Goal: Task Accomplishment & Management: Manage account settings

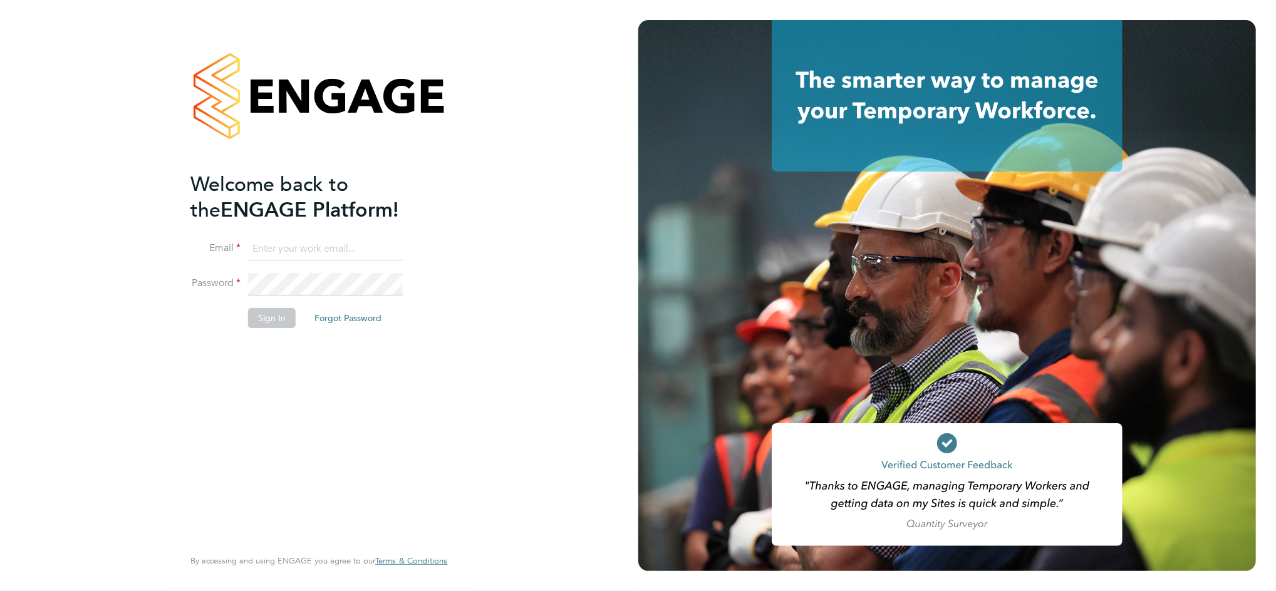
type input "[PERSON_NAME][EMAIL_ADDRESS][PERSON_NAME][DOMAIN_NAME]"
click at [266, 323] on button "Sign In" at bounding box center [272, 318] width 48 height 20
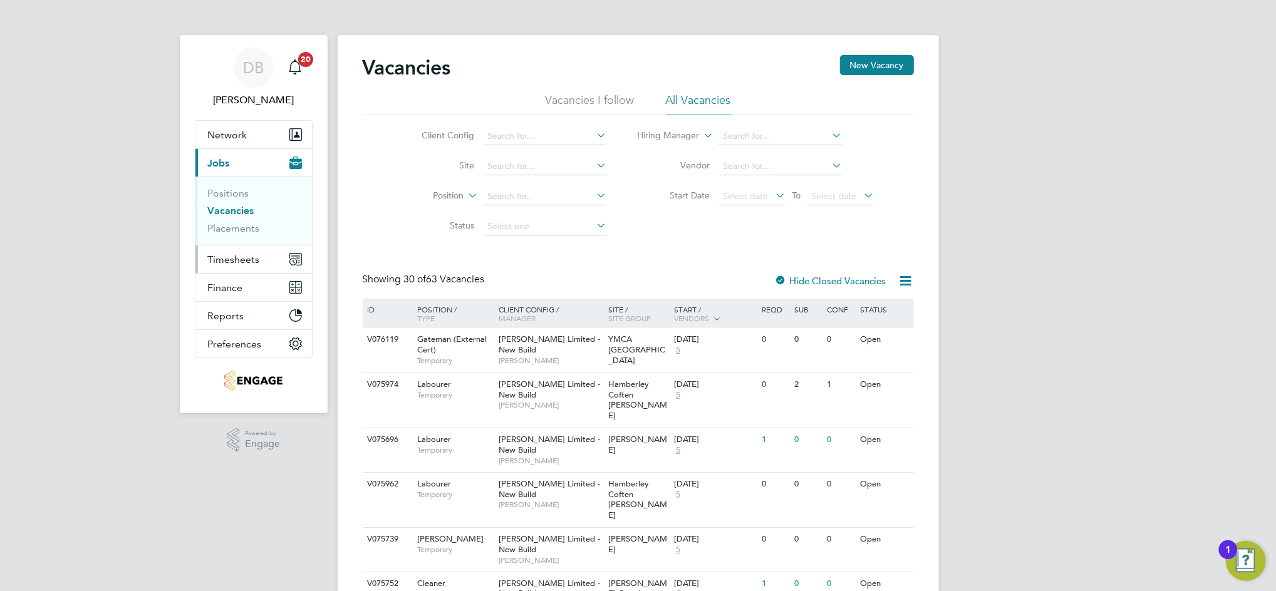
click at [231, 254] on span "Timesheets" at bounding box center [234, 260] width 52 height 12
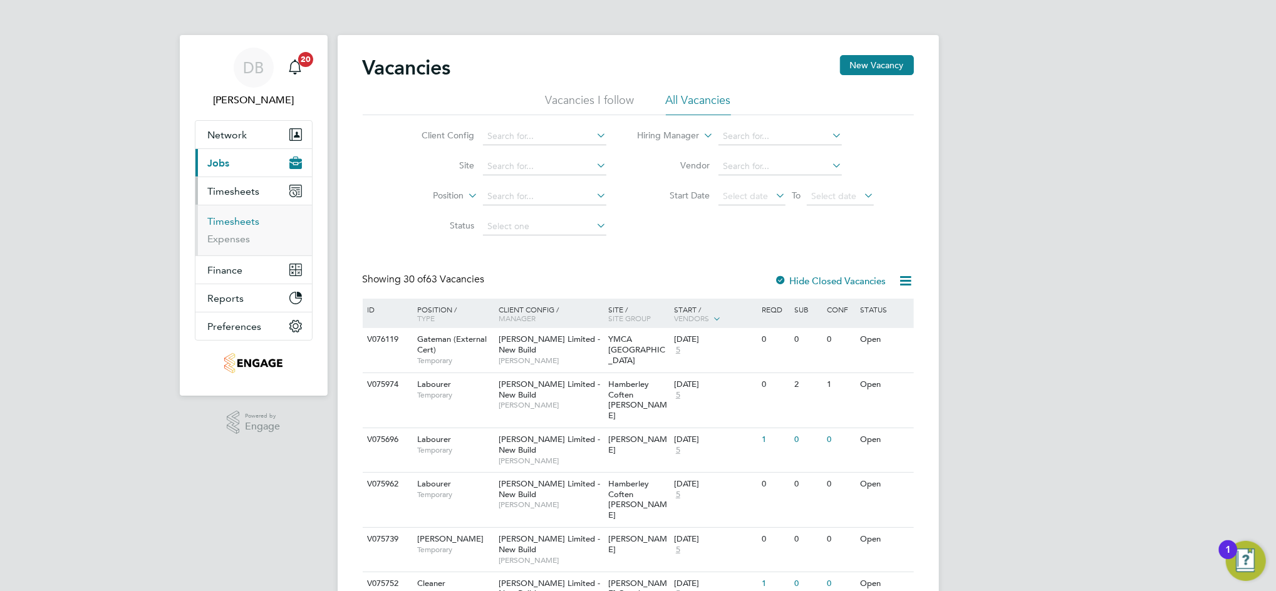
click at [244, 225] on link "Timesheets" at bounding box center [234, 221] width 52 height 12
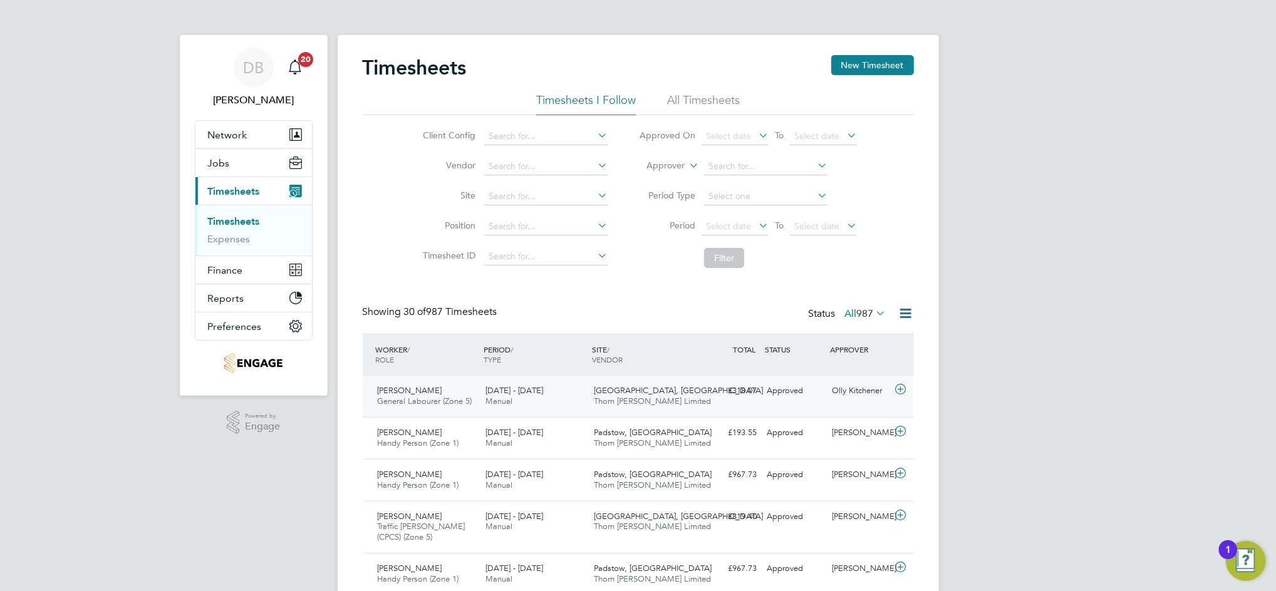
click at [809, 398] on div "Approved" at bounding box center [794, 391] width 65 height 21
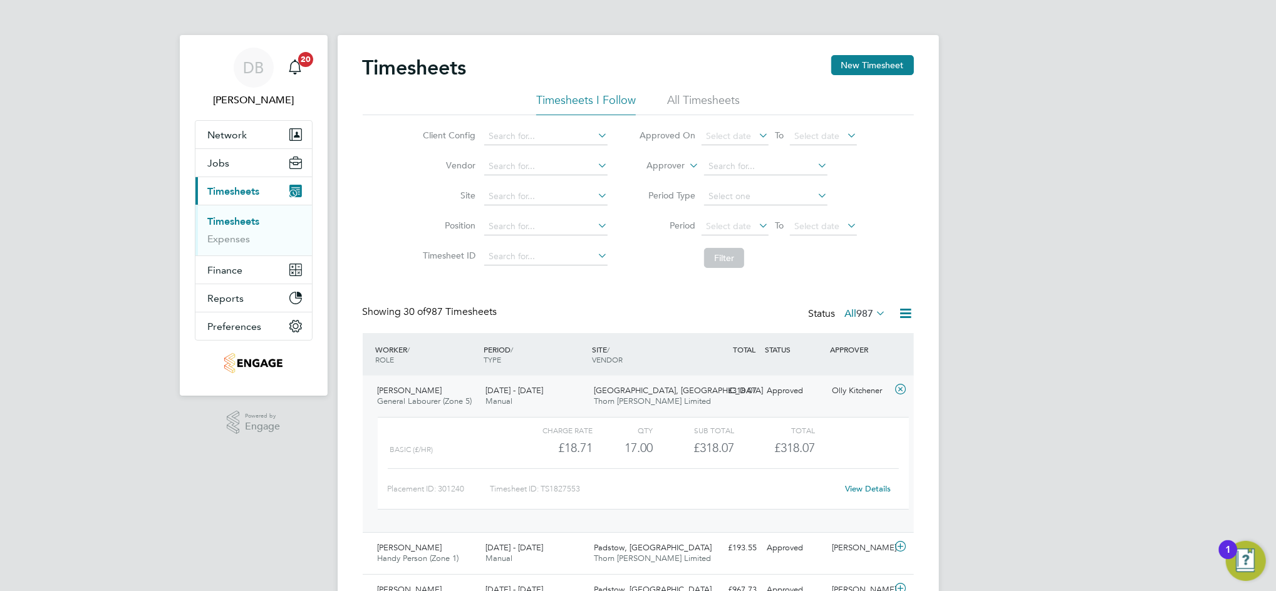
click at [863, 485] on link "View Details" at bounding box center [868, 489] width 46 height 11
click at [262, 83] on div "DB" at bounding box center [254, 68] width 40 height 40
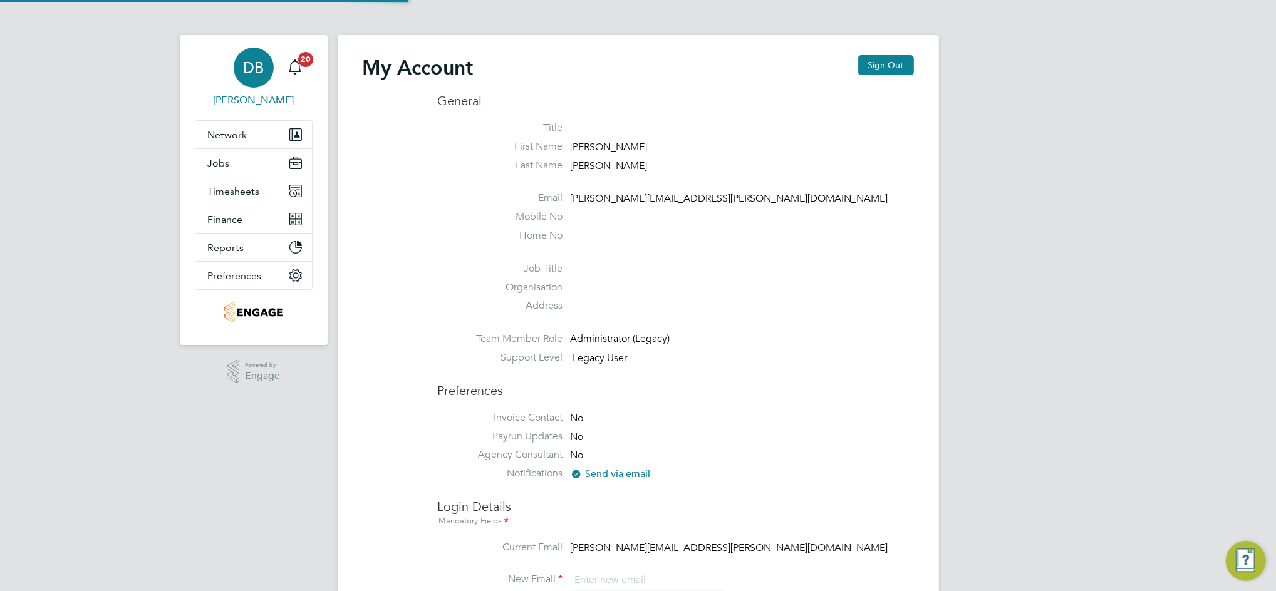
type input "[PERSON_NAME][EMAIL_ADDRESS][PERSON_NAME][DOMAIN_NAME]"
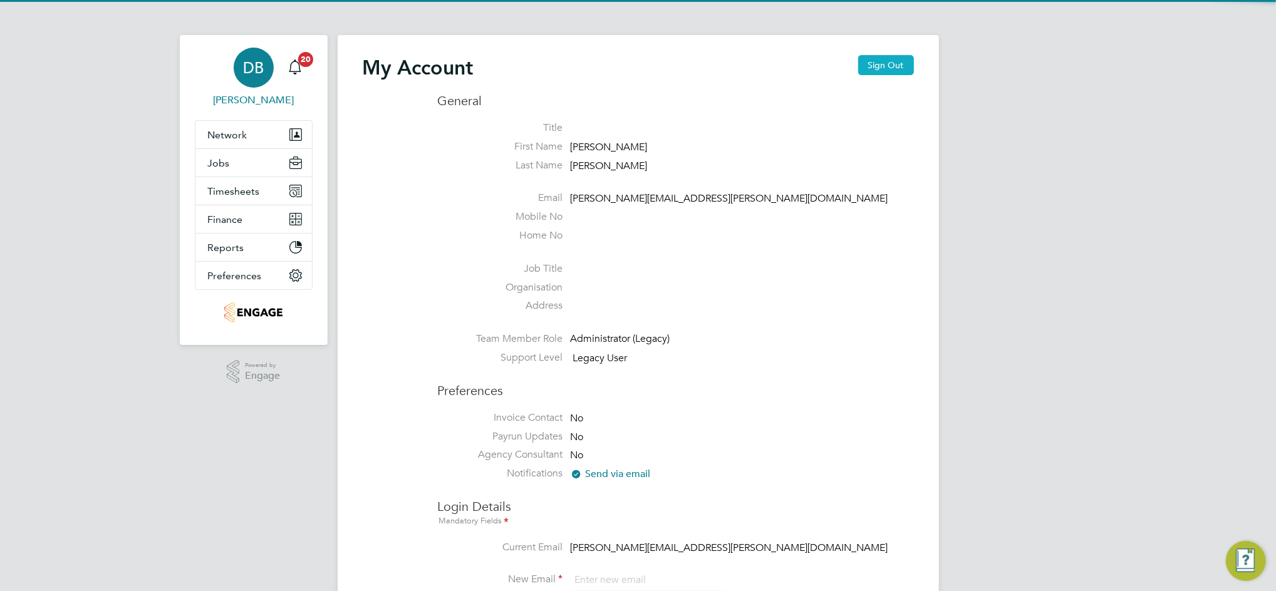
click at [869, 65] on button "Sign Out" at bounding box center [886, 65] width 56 height 20
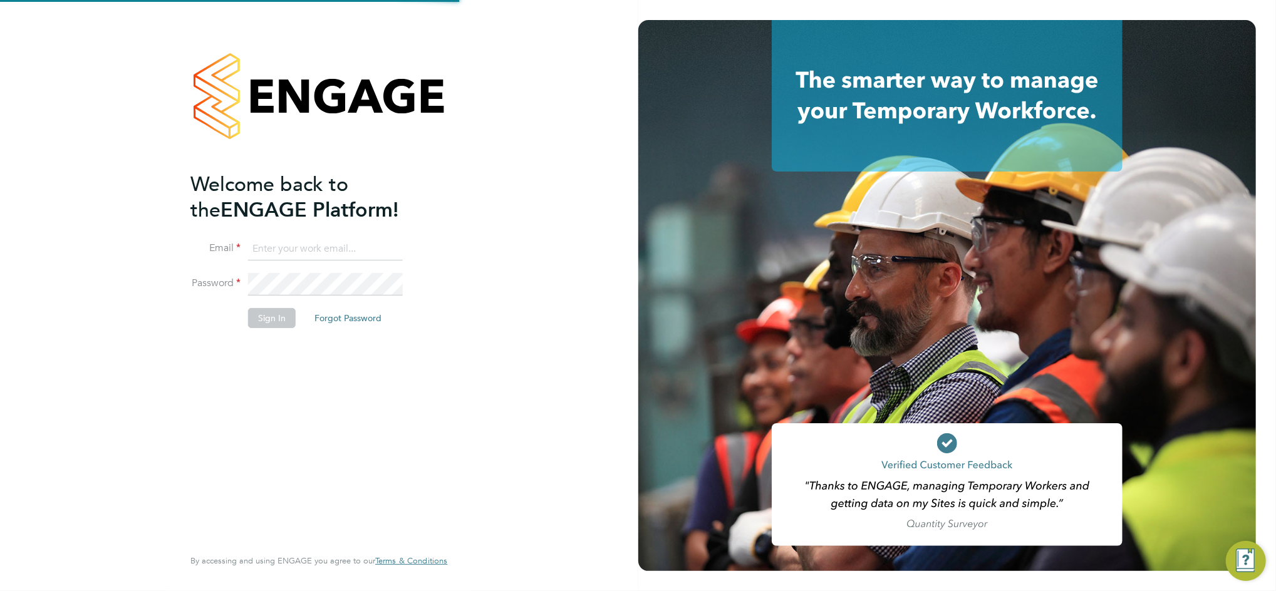
type input "[PERSON_NAME][EMAIL_ADDRESS][PERSON_NAME][DOMAIN_NAME]"
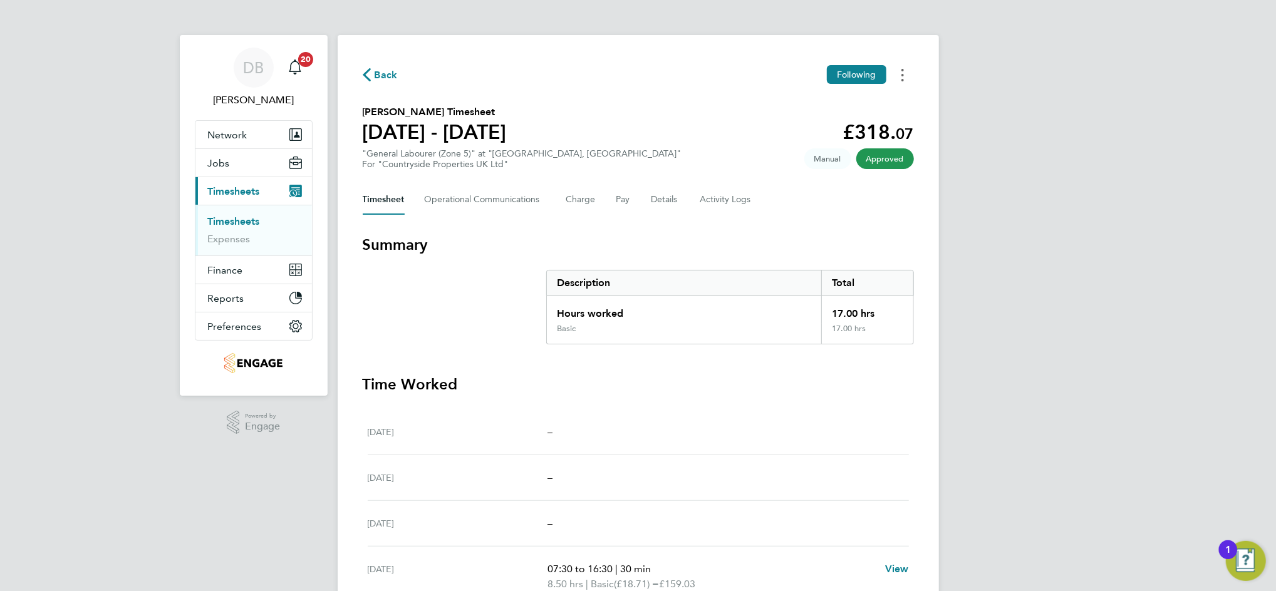
click at [899, 78] on button "Timesheets Menu" at bounding box center [902, 74] width 23 height 19
click at [844, 106] on link "Download timesheet" at bounding box center [839, 102] width 150 height 25
